Goal: Find specific page/section: Find specific page/section

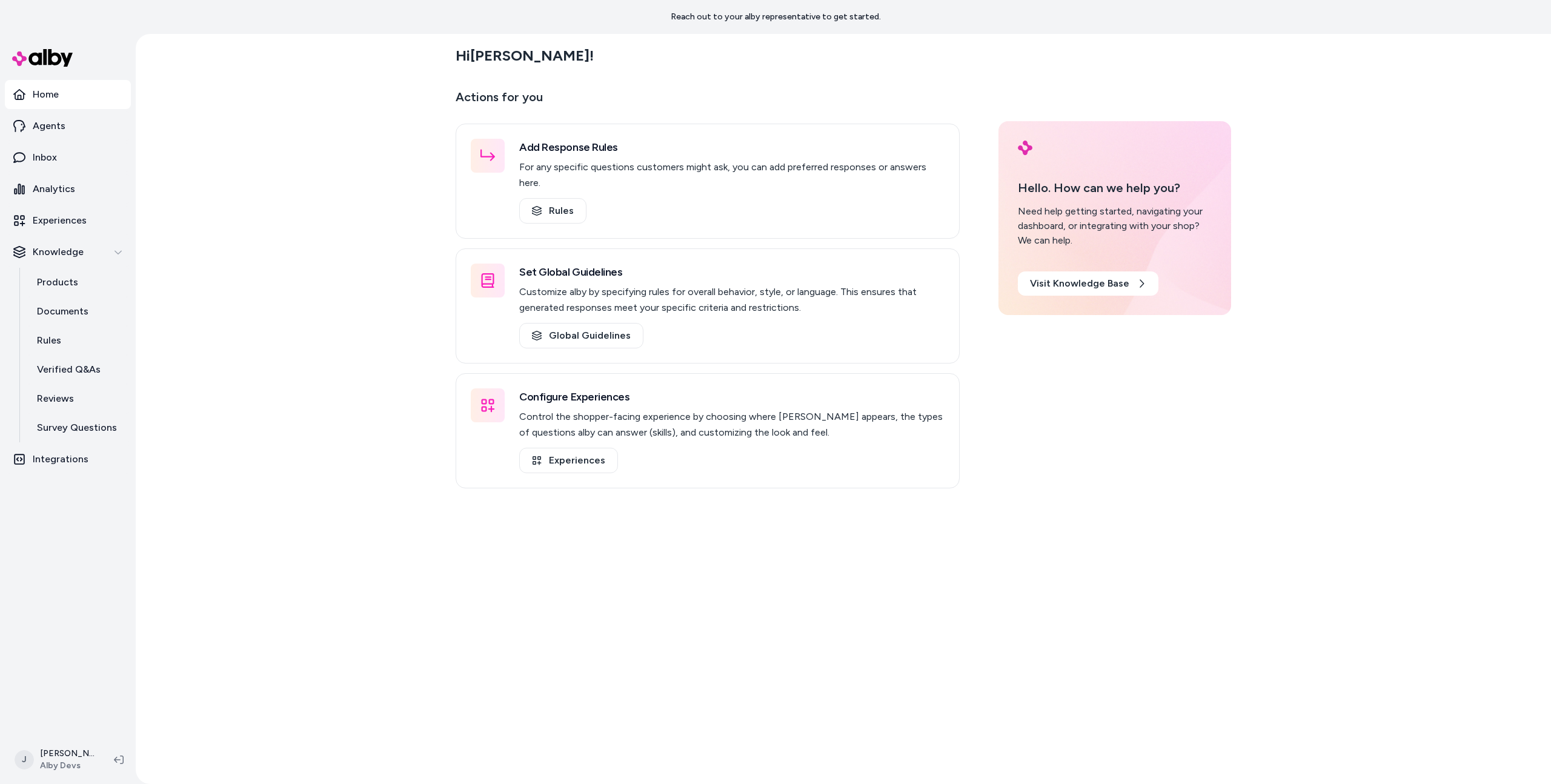
click at [253, 279] on div "Hi Jason ! Actions for you Add Response Rules For any specific questions custom…" at bounding box center [843, 408] width 1416 height 750
click at [242, 347] on div "Hi Jason ! Actions for you Add Response Rules For any specific questions custom…" at bounding box center [843, 408] width 1416 height 750
click at [250, 371] on div "Hi Jason ! Actions for you Add Response Rules For any specific questions custom…" at bounding box center [843, 408] width 1416 height 750
drag, startPoint x: 264, startPoint y: 407, endPoint x: 264, endPoint y: 415, distance: 8.0
click at [265, 407] on div "Hi Jason ! Actions for you Add Response Rules For any specific questions custom…" at bounding box center [843, 408] width 1416 height 750
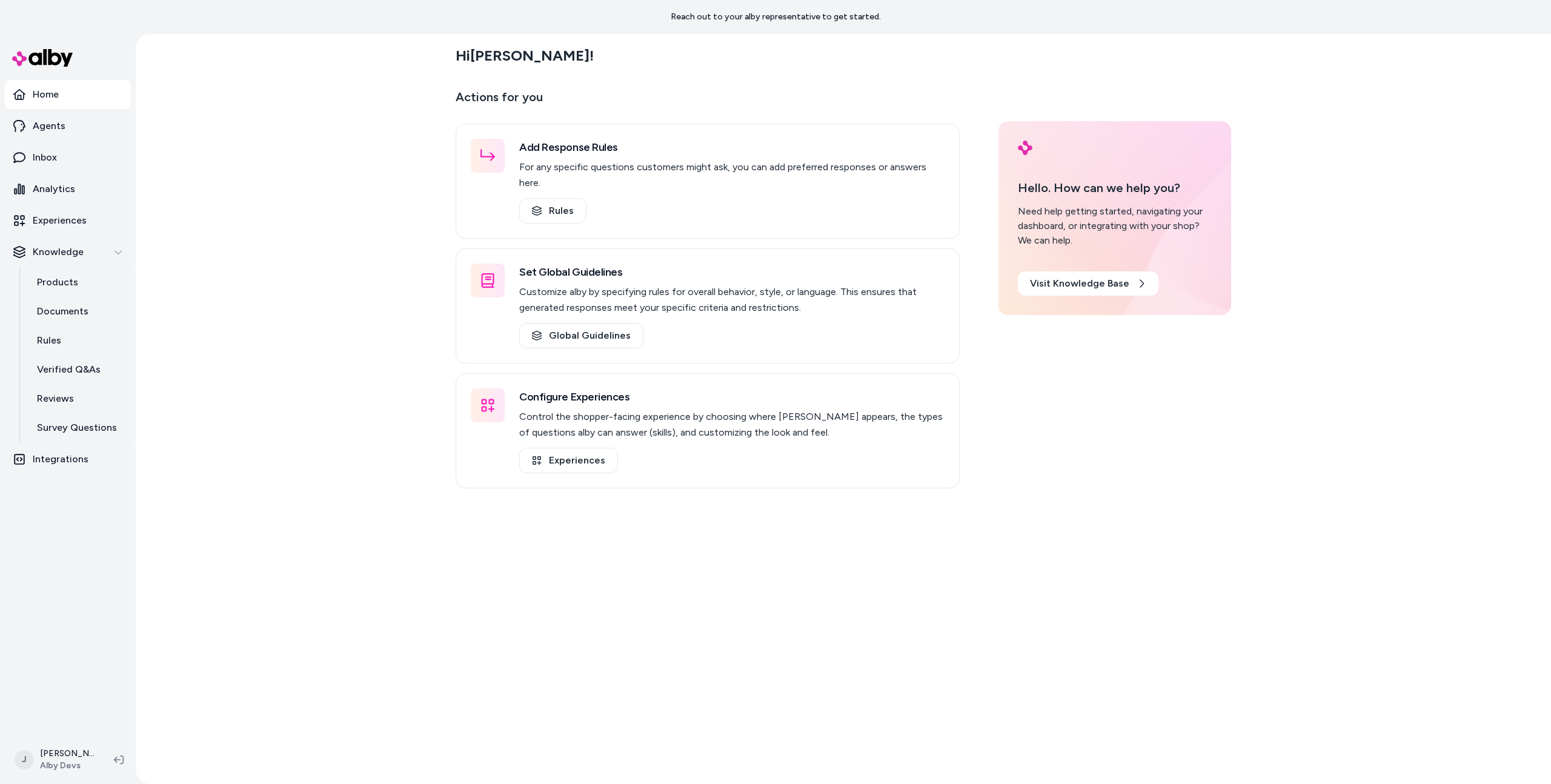
click at [270, 433] on div "Hi Jason ! Actions for you Add Response Rules For any specific questions custom…" at bounding box center [843, 408] width 1416 height 750
click at [314, 288] on div "Hi Jason ! Actions for you Add Response Rules For any specific questions custom…" at bounding box center [843, 408] width 1416 height 750
click at [282, 327] on div "Hi Jason ! Actions for you Add Response Rules For any specific questions custom…" at bounding box center [843, 408] width 1416 height 750
click at [172, 209] on div "Hi Jason ! Actions for you Add Response Rules For any specific questions custom…" at bounding box center [843, 408] width 1416 height 750
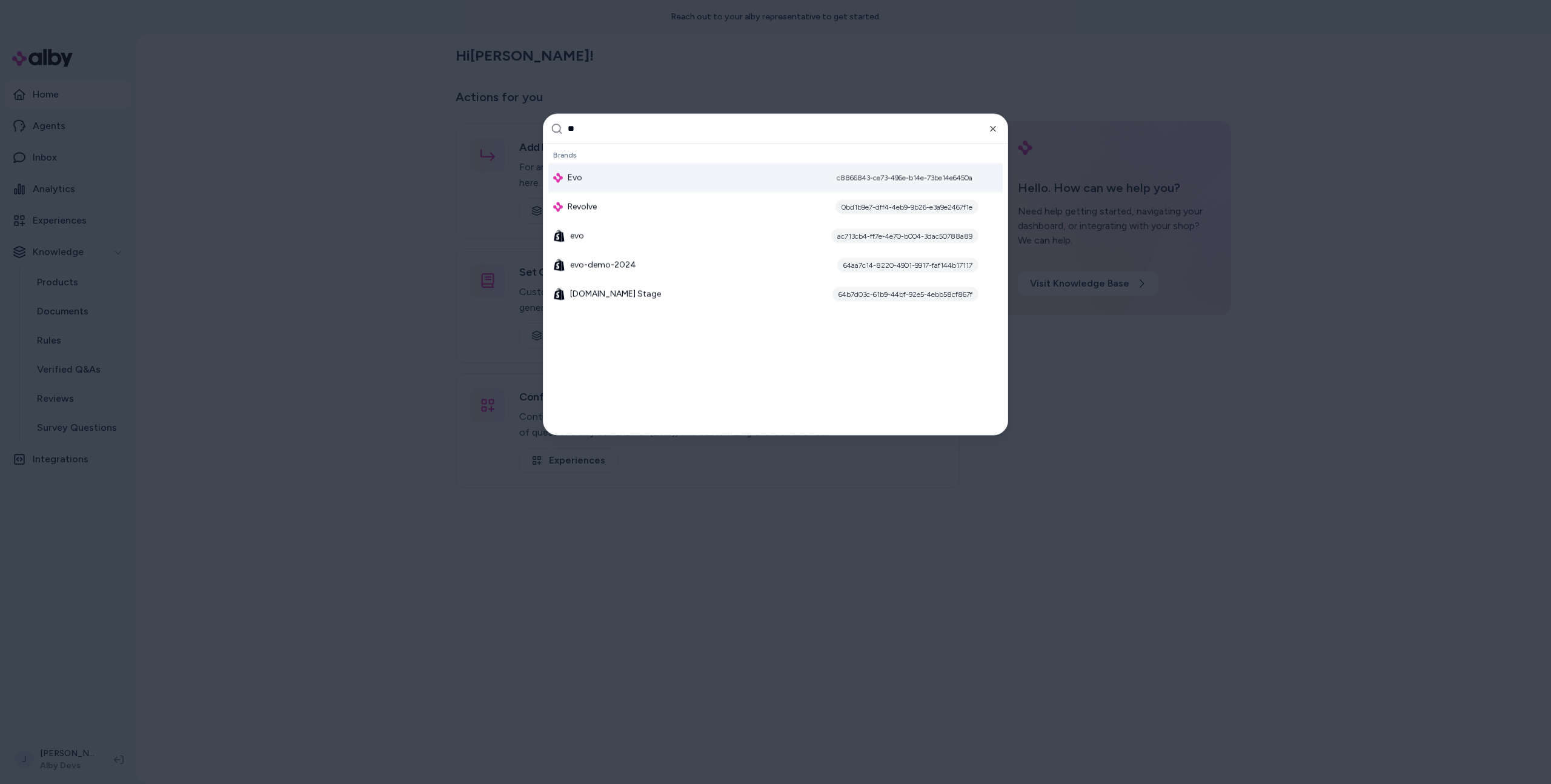
type input "***"
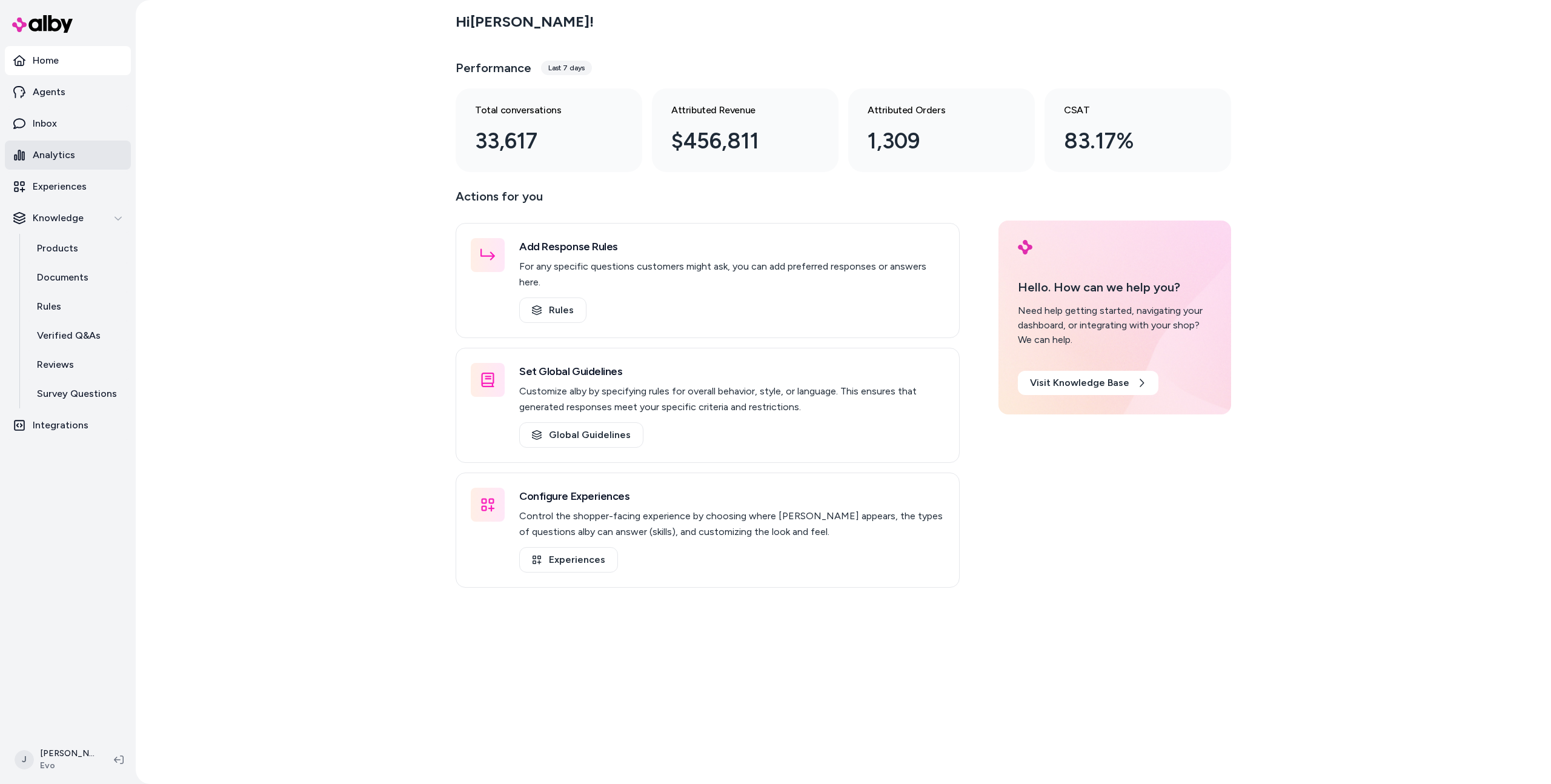
drag, startPoint x: 72, startPoint y: 145, endPoint x: 261, endPoint y: 242, distance: 212.4
click at [72, 145] on link "Analytics" at bounding box center [67, 155] width 126 height 29
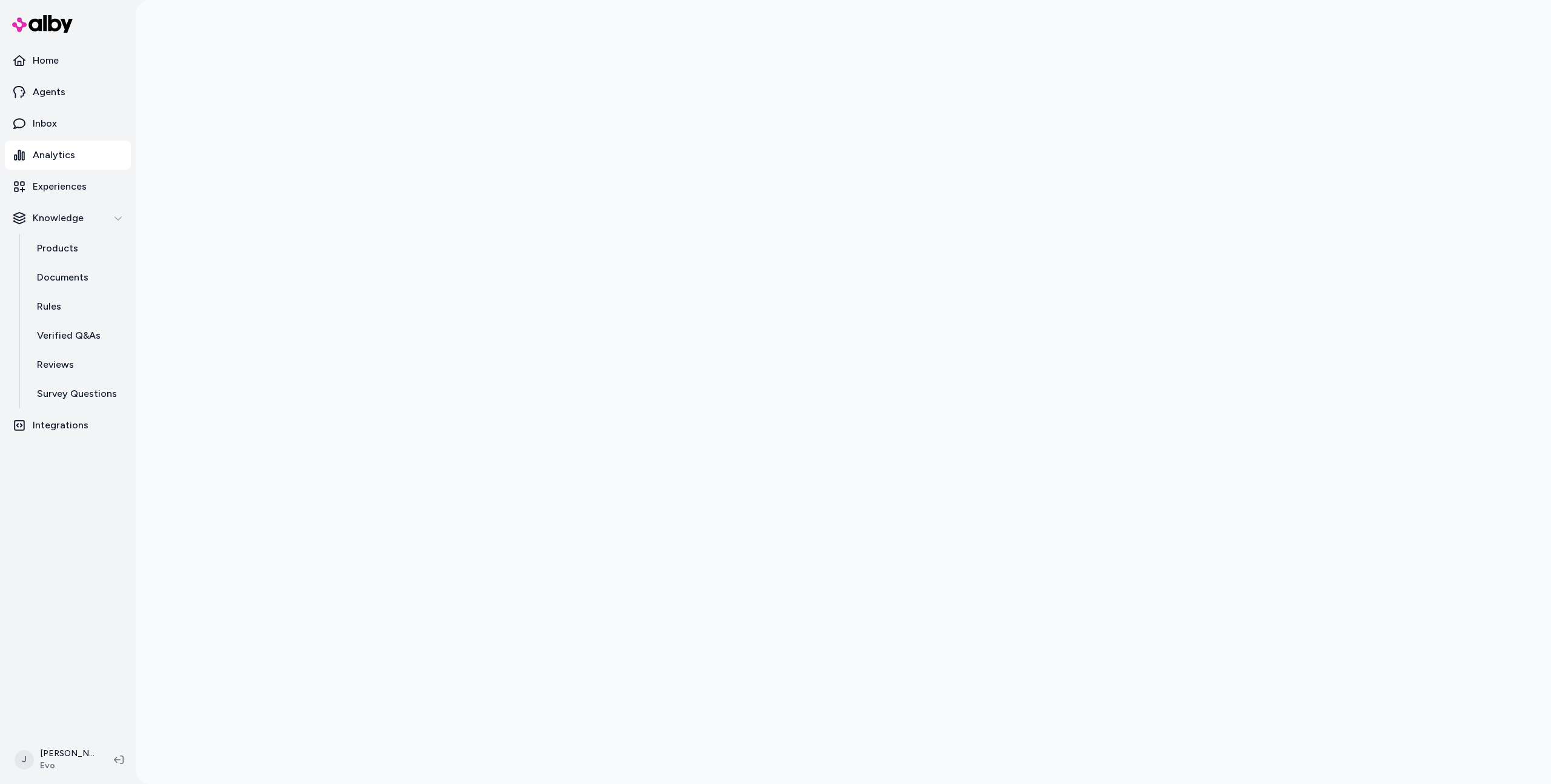
click at [267, 246] on div at bounding box center [843, 392] width 1416 height 784
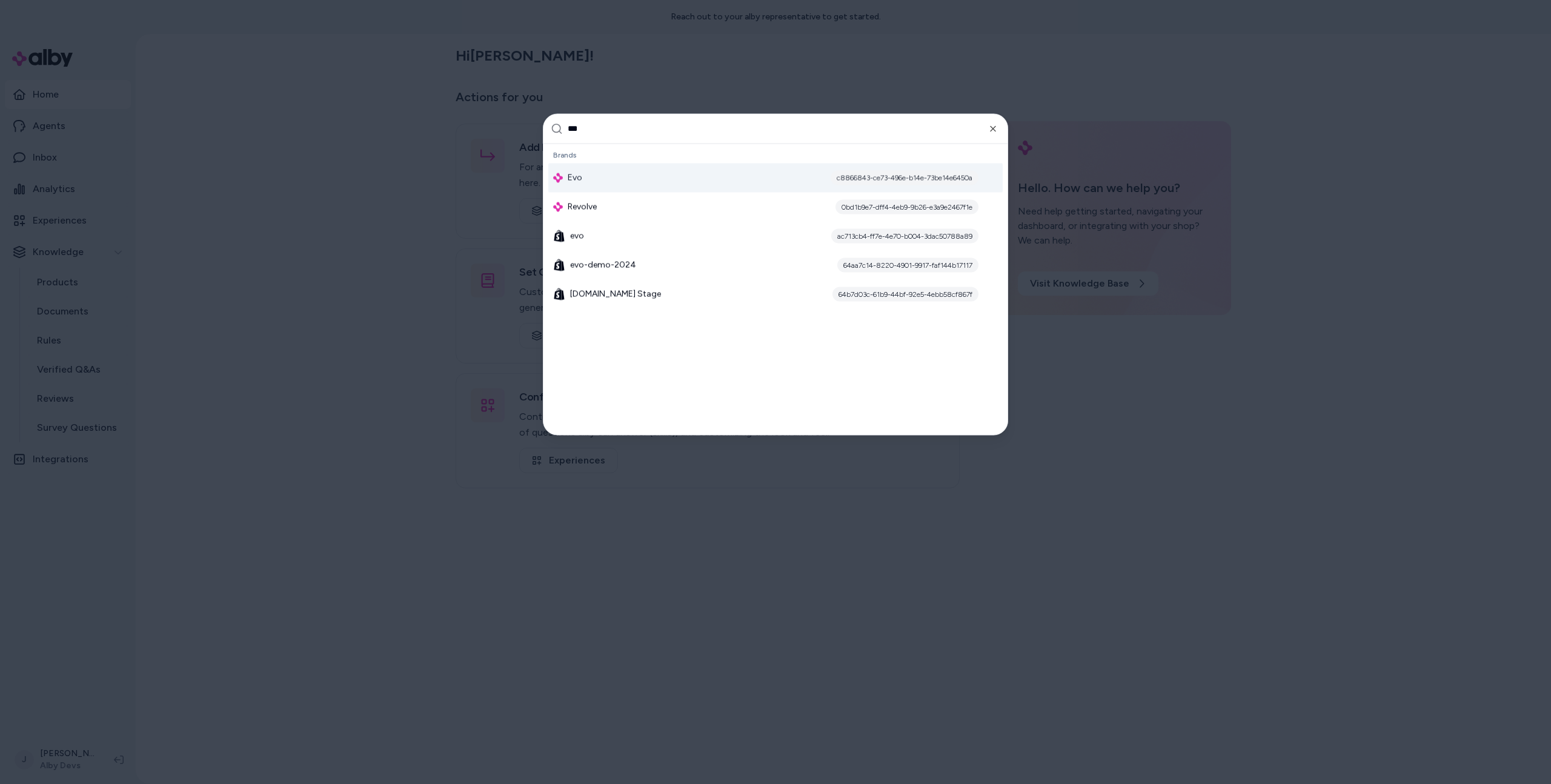
type input "***"
drag, startPoint x: 0, startPoint y: 0, endPoint x: 168, endPoint y: 186, distance: 250.6
click at [211, 186] on div at bounding box center [776, 392] width 1551 height 784
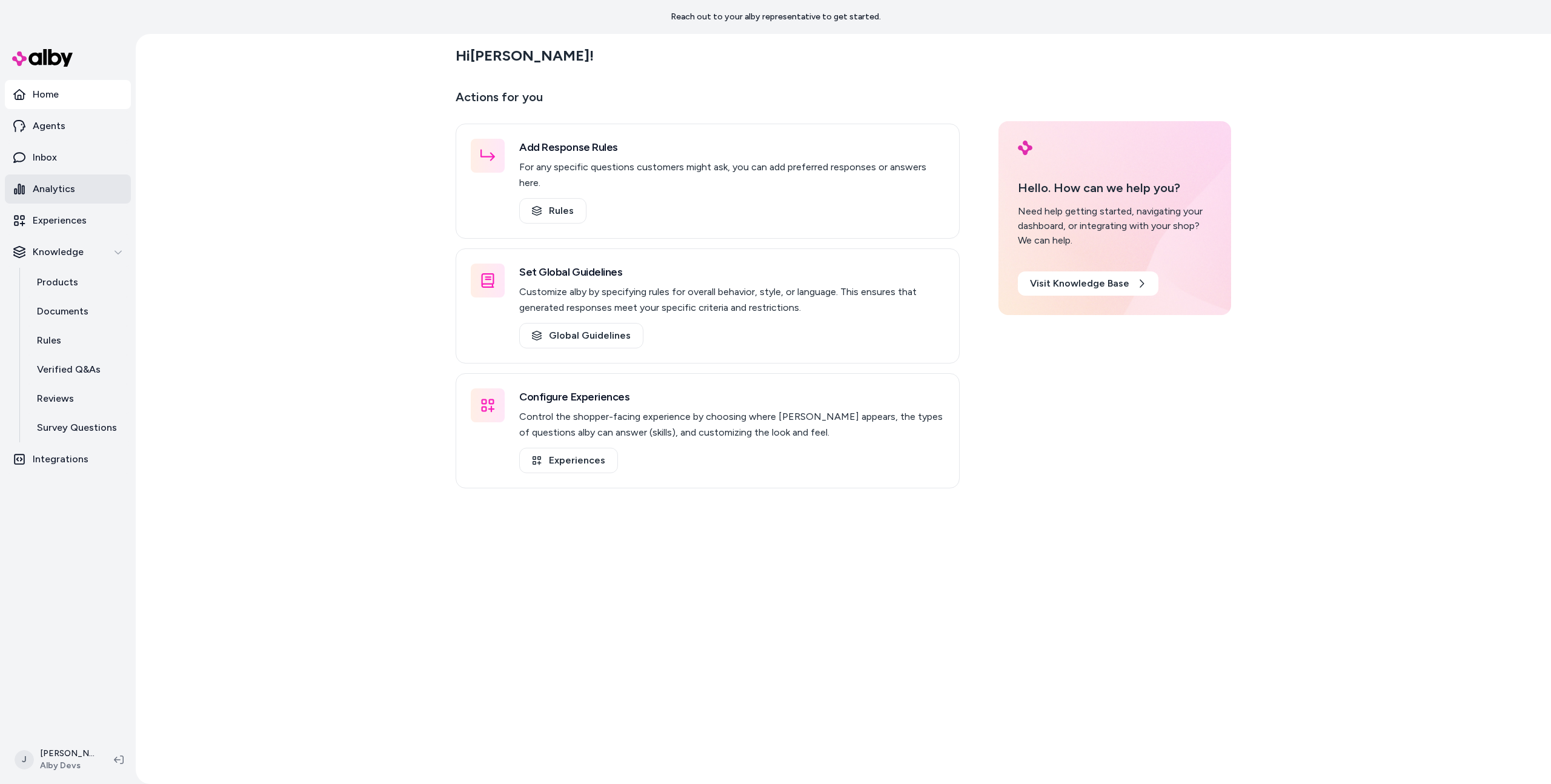
click at [58, 189] on p "Analytics" at bounding box center [54, 189] width 42 height 15
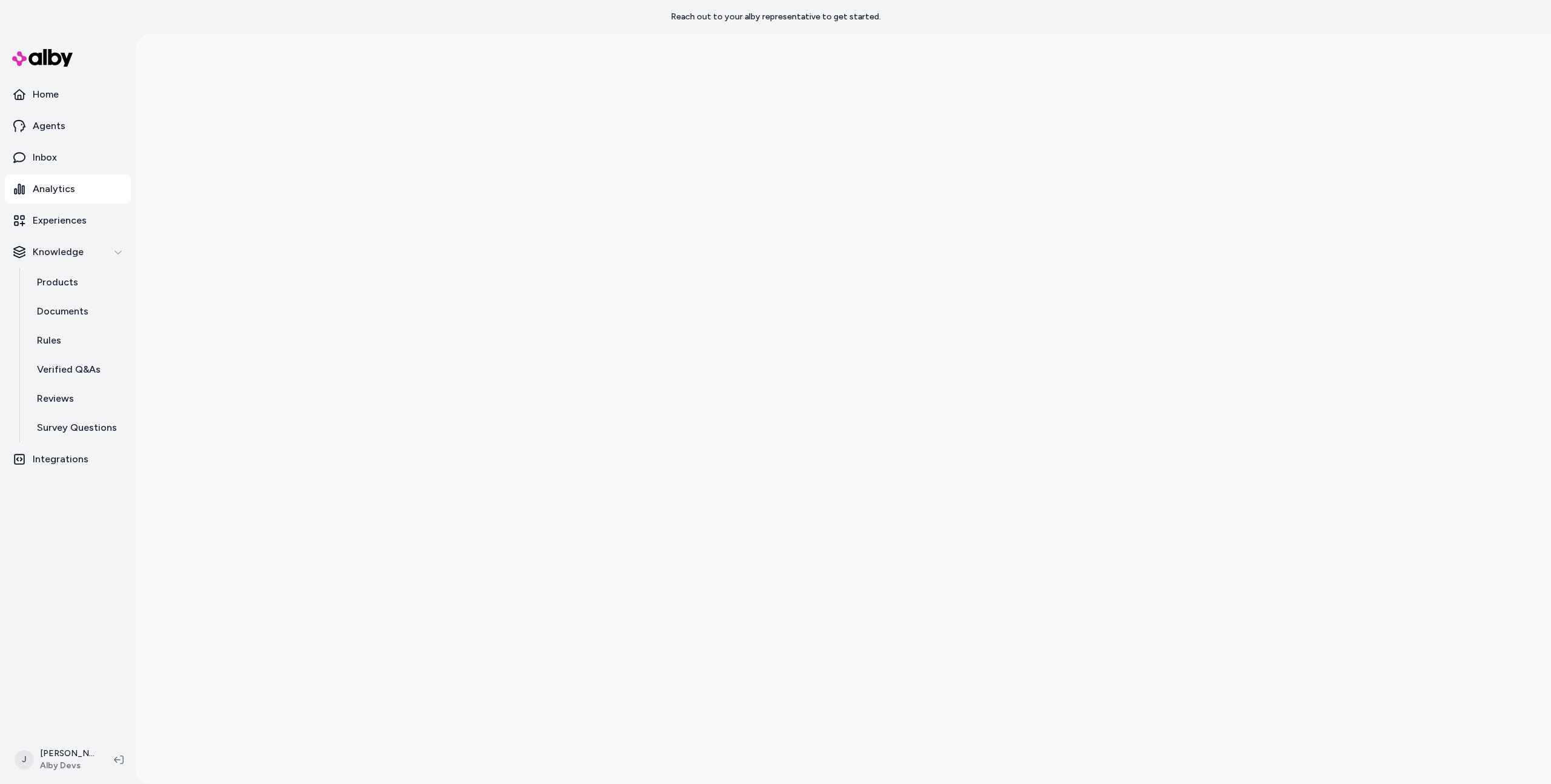
click at [288, 238] on div at bounding box center [843, 425] width 1416 height 784
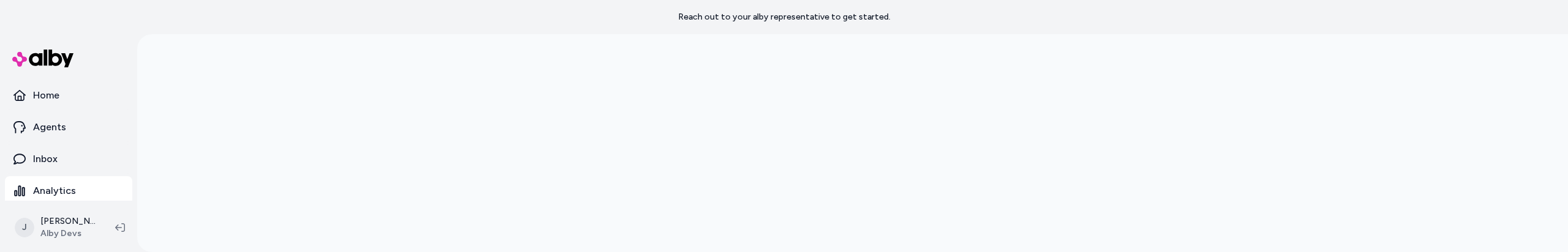
click at [591, 206] on div at bounding box center [853, 160] width 784 height 252
click at [463, 179] on div at bounding box center [853, 160] width 784 height 252
